Goal: Information Seeking & Learning: Check status

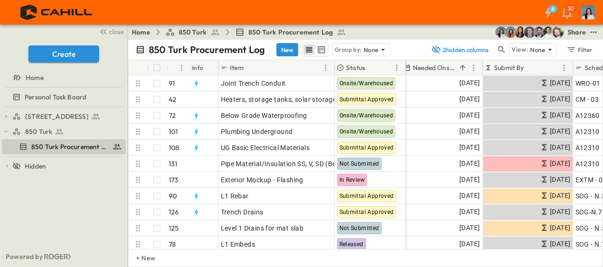
scroll to position [0, 212]
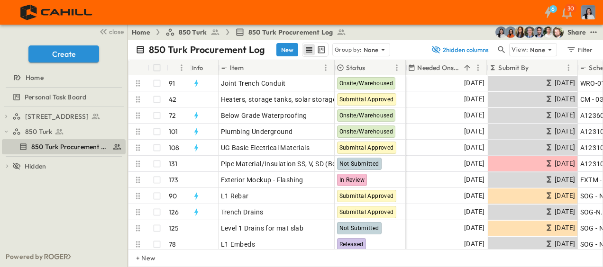
click at [566, 66] on icon "Menu" at bounding box center [567, 67] width 9 height 9
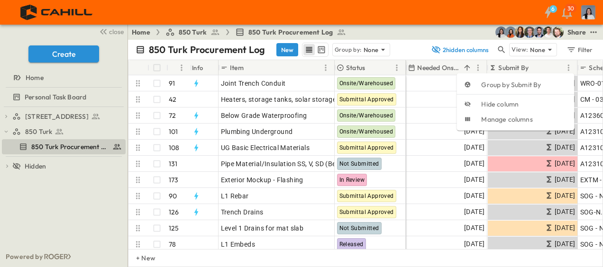
click at [557, 63] on div "Submit By" at bounding box center [525, 67] width 74 height 15
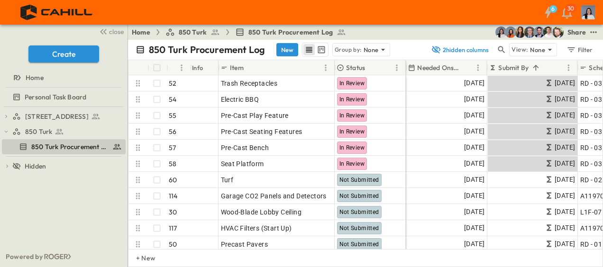
click at [553, 67] on div "Submit By" at bounding box center [525, 67] width 74 height 15
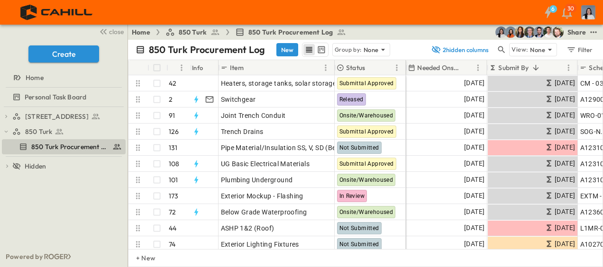
click at [553, 67] on div "Submit By" at bounding box center [525, 67] width 74 height 15
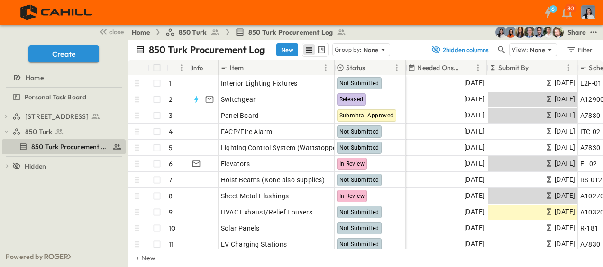
click at [554, 66] on div "Submit By" at bounding box center [525, 67] width 74 height 15
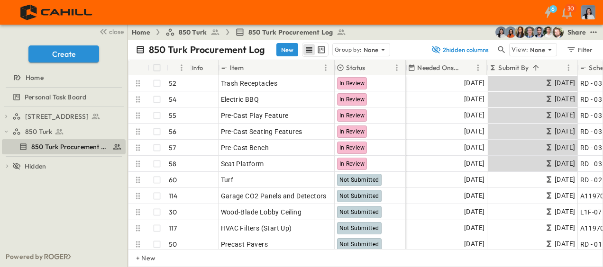
click at [554, 66] on div "Submit By" at bounding box center [525, 67] width 74 height 15
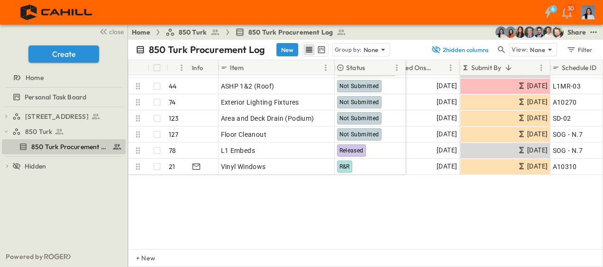
scroll to position [0, 239]
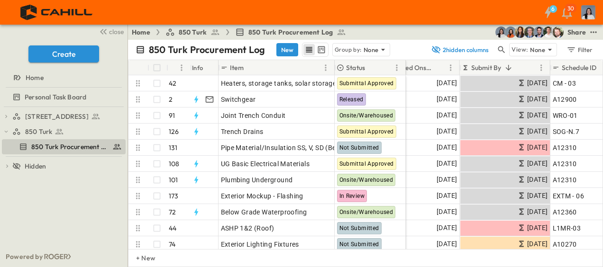
click at [521, 64] on div "Submit By" at bounding box center [498, 67] width 74 height 15
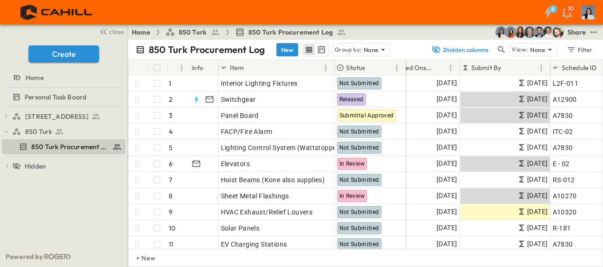
click at [524, 68] on div "Submit By" at bounding box center [498, 67] width 74 height 15
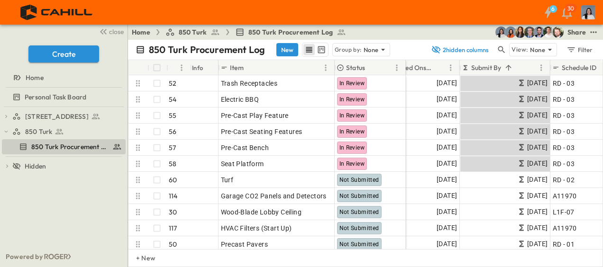
click at [535, 66] on button "Menu" at bounding box center [540, 67] width 11 height 11
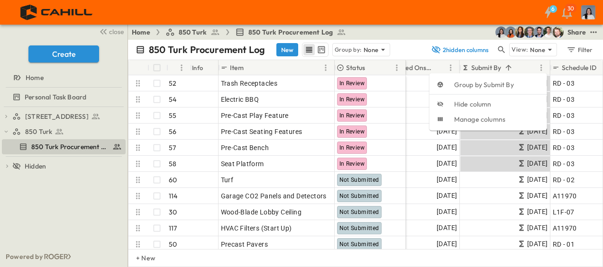
click at [523, 68] on div "Submit By" at bounding box center [498, 67] width 74 height 15
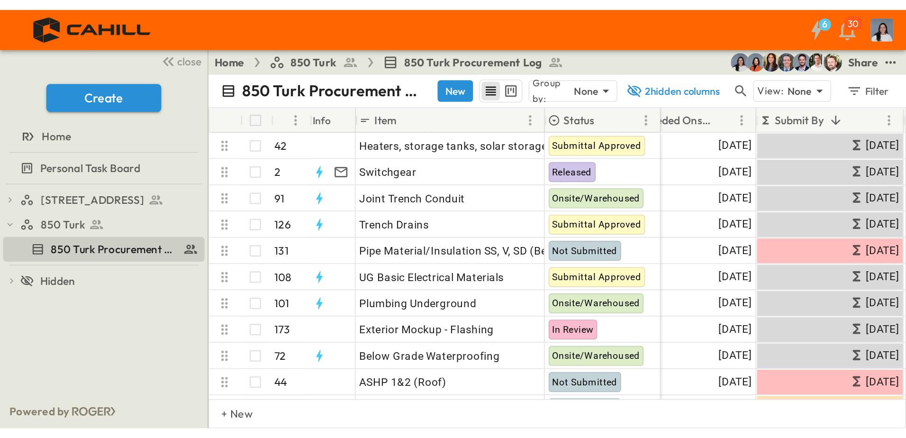
scroll to position [0, 234]
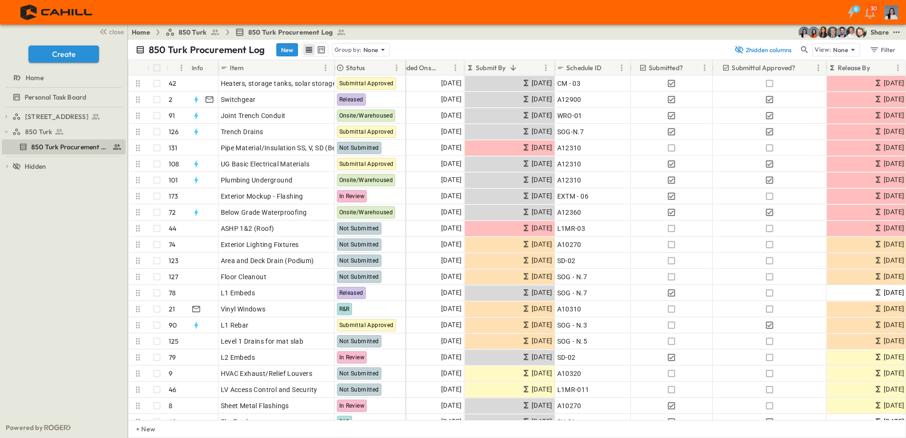
click at [539, 63] on div "Submit By" at bounding box center [503, 67] width 74 height 15
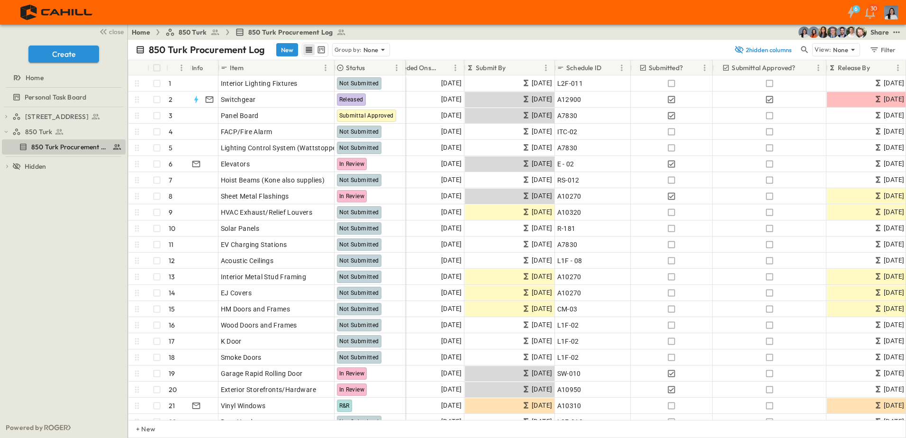
click at [539, 63] on div "Submit By" at bounding box center [503, 67] width 74 height 15
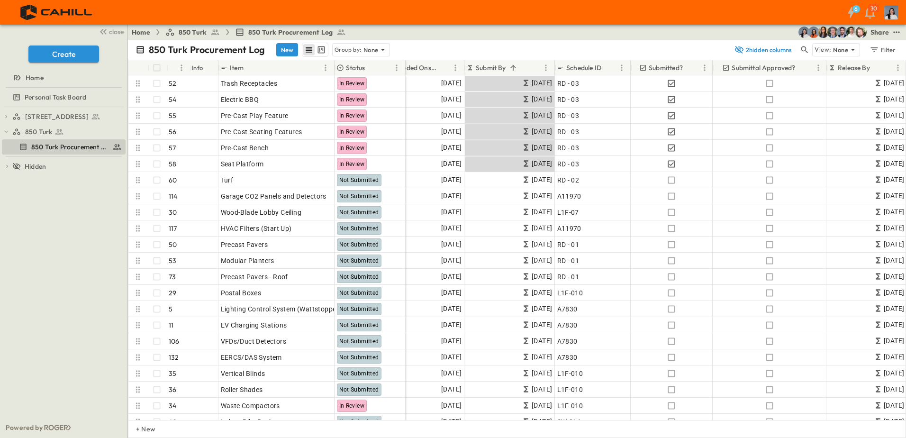
click at [534, 65] on div "Submit By" at bounding box center [503, 67] width 74 height 15
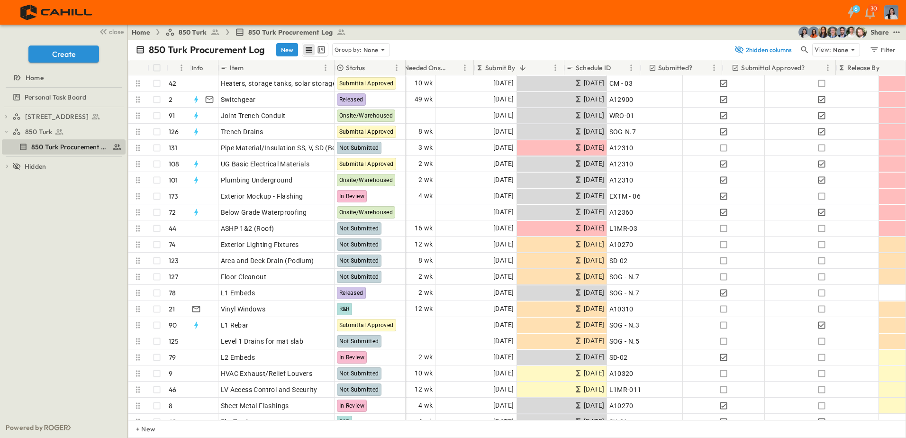
scroll to position [0, 225]
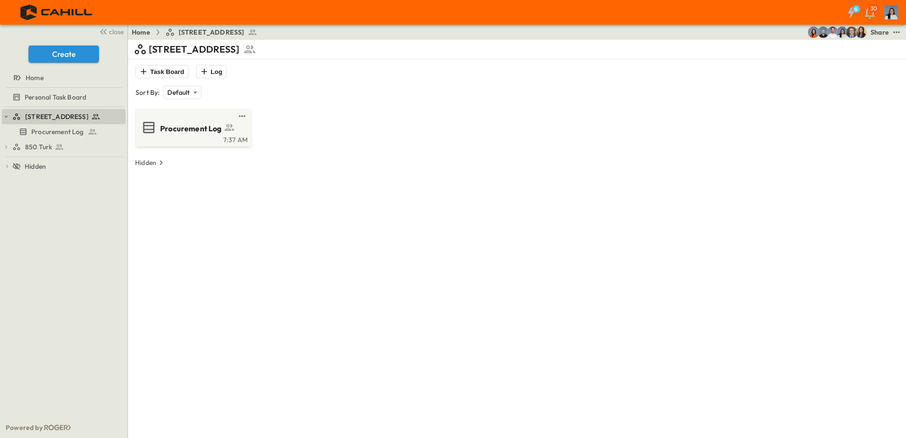
click at [65, 145] on div "850 Turk" at bounding box center [67, 146] width 111 height 9
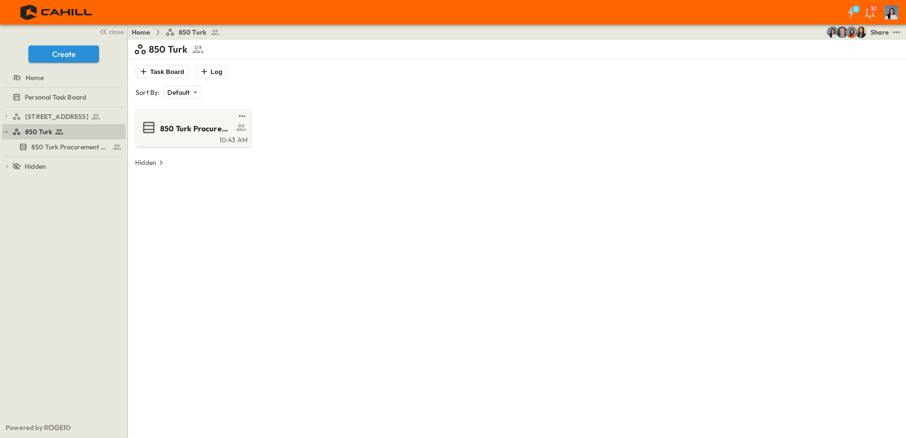
click at [165, 138] on div "10:43 AM" at bounding box center [192, 139] width 110 height 8
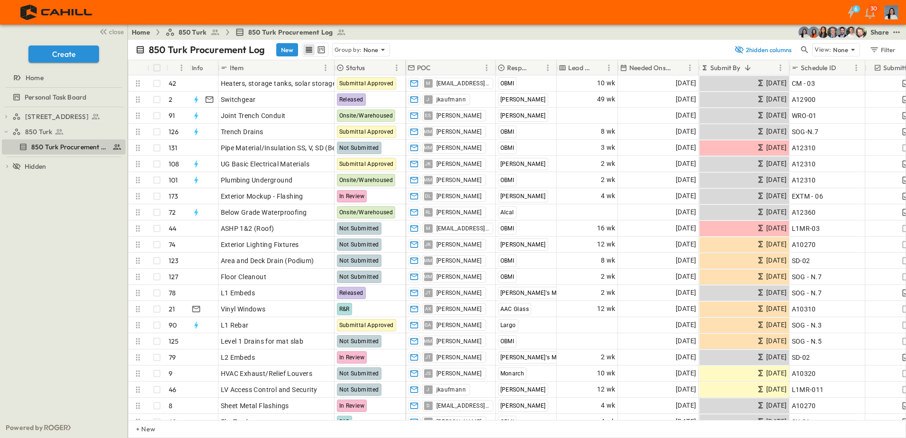
click at [378, 51] on icon at bounding box center [382, 49] width 9 height 9
click at [372, 73] on div "Status" at bounding box center [360, 76] width 57 height 13
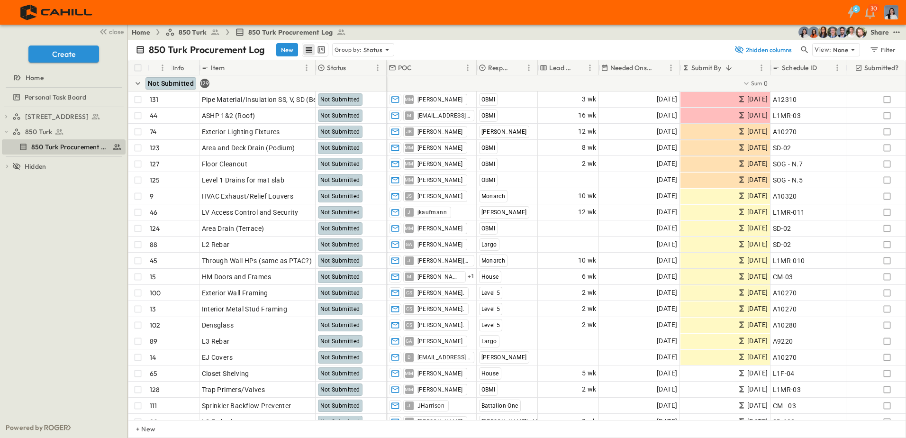
click at [372, 54] on p "Status" at bounding box center [372, 49] width 19 height 9
click at [373, 65] on div "None" at bounding box center [362, 62] width 61 height 13
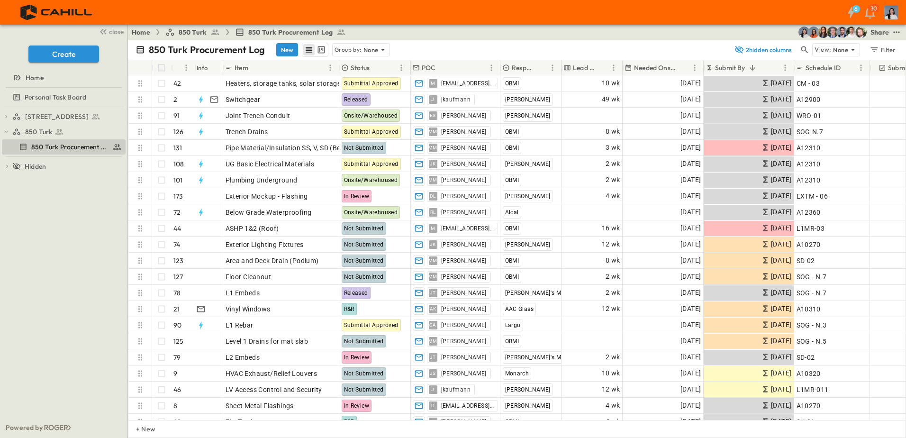
click at [349, 42] on div "850 Turk Procurement Log New Group by: None 2 hidden columns View: None Filter" at bounding box center [517, 50] width 778 height 20
click at [350, 44] on div "Group by: None" at bounding box center [361, 49] width 58 height 13
click at [350, 45] on p "Group by:" at bounding box center [347, 49] width 27 height 9
click at [351, 48] on p "Group by:" at bounding box center [347, 49] width 27 height 9
click at [351, 74] on p "Status" at bounding box center [342, 76] width 19 height 9
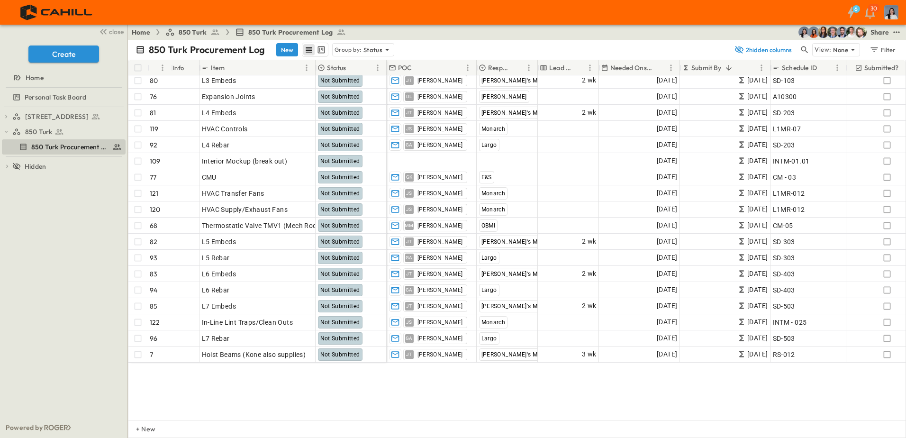
scroll to position [237, 0]
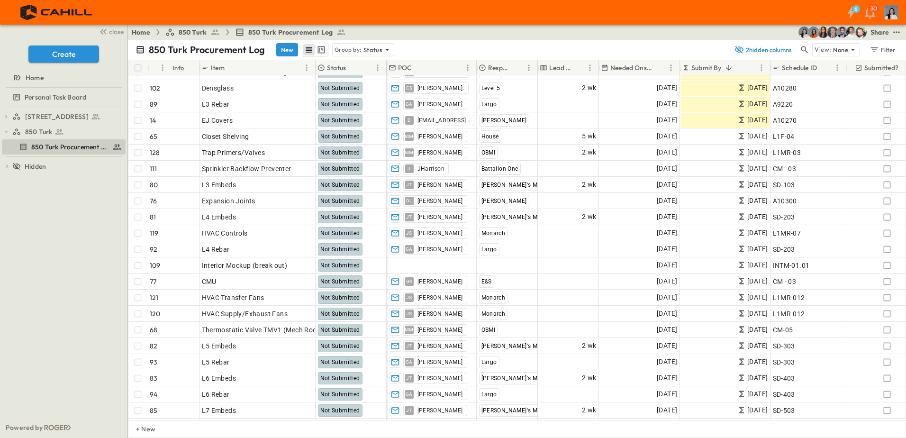
click at [898, 37] on button "test" at bounding box center [896, 32] width 11 height 11
click at [895, 35] on icon "test" at bounding box center [896, 31] width 9 height 9
click at [902, 33] on div "Home 850 Turk 850 Turk Procurement Log Share" at bounding box center [517, 32] width 778 height 15
click at [893, 33] on icon "test" at bounding box center [896, 31] width 9 height 9
click at [872, 174] on label "Upload schedule" at bounding box center [864, 168] width 65 height 13
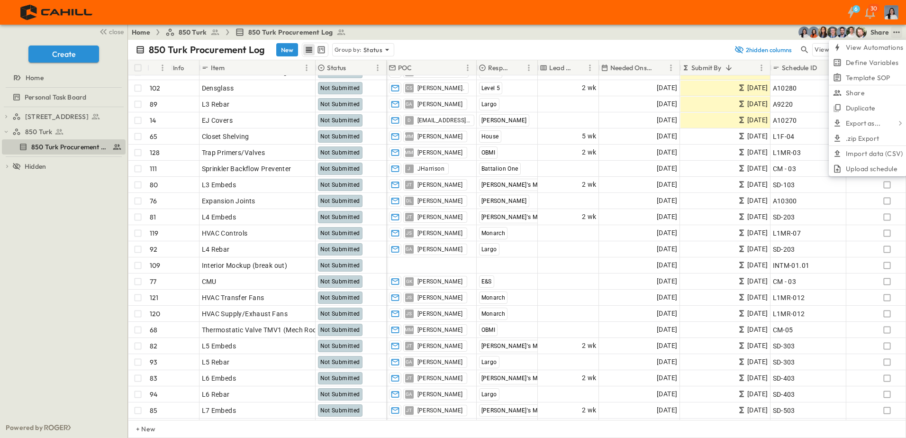
click at [0, 0] on input "Upload schedule" at bounding box center [0, 0] width 0 height 0
click at [897, 34] on icon "test" at bounding box center [896, 31] width 9 height 9
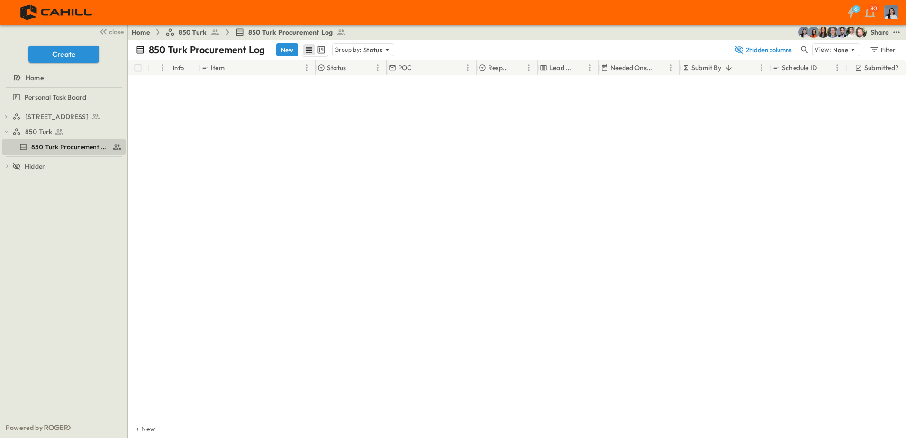
scroll to position [0, 0]
